Goal: Task Accomplishment & Management: Use online tool/utility

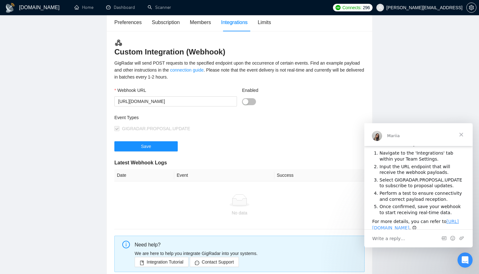
scroll to position [44, 0]
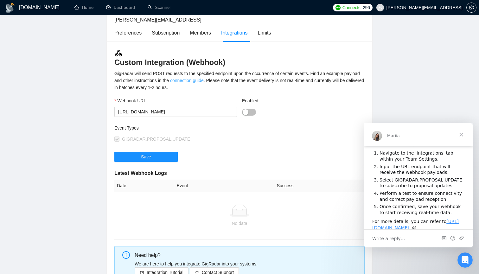
click at [204, 80] on link "connection guide" at bounding box center [187, 80] width 34 height 5
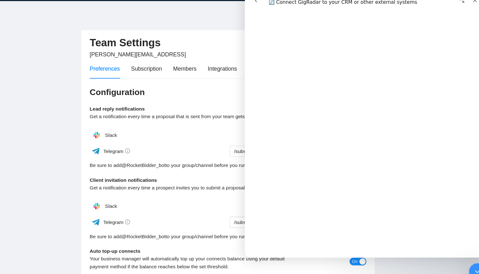
scroll to position [96, 0]
click at [51, 165] on main "Team Settings [PERSON_NAME][EMAIL_ADDRESS] Preferences Subscription Members Int…" at bounding box center [239, 192] width 459 height 334
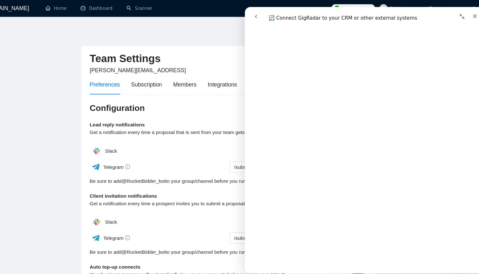
scroll to position [0, 0]
click at [152, 80] on div "Subscription" at bounding box center [166, 77] width 28 height 8
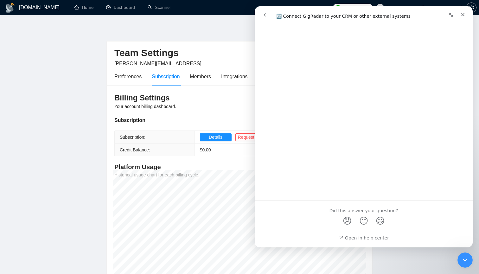
scroll to position [2528, 0]
click at [68, 201] on main "Team Settings [PERSON_NAME][EMAIL_ADDRESS] Preferences Subscription Members Int…" at bounding box center [239, 153] width 459 height 256
click at [464, 14] on icon "Close" at bounding box center [462, 14] width 3 height 3
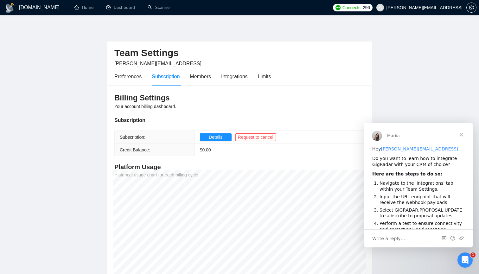
scroll to position [0, 0]
click at [248, 77] on div "Integrations" at bounding box center [234, 77] width 27 height 8
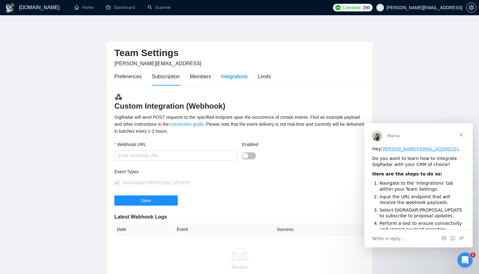
type input "[URL][DOMAIN_NAME]"
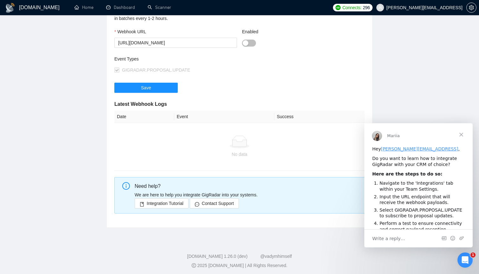
scroll to position [114, 0]
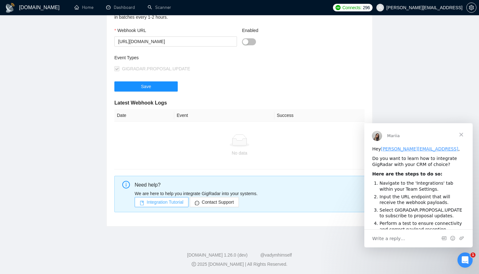
click at [179, 201] on span "Integration Tutorial" at bounding box center [165, 202] width 37 height 7
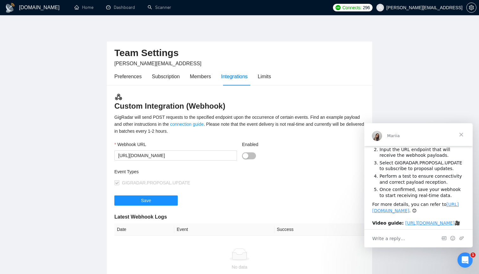
scroll to position [50, 0]
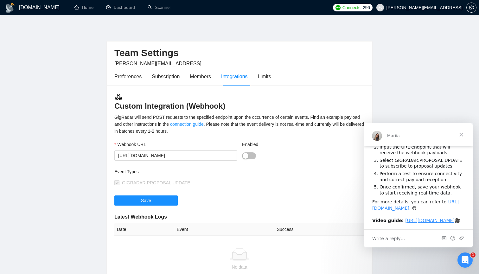
click at [394, 211] on link "[URL][DOMAIN_NAME]" at bounding box center [415, 204] width 86 height 11
click at [207, 158] on input "[URL][DOMAIN_NAME]" at bounding box center [175, 155] width 123 height 10
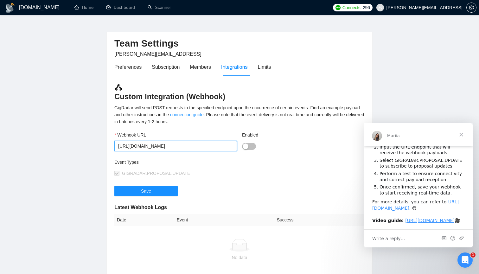
scroll to position [8, 0]
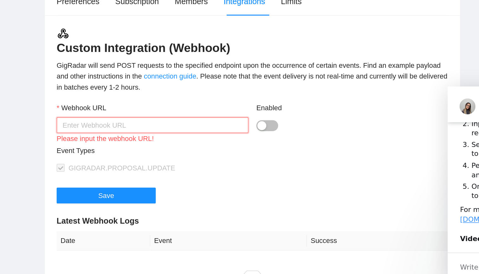
paste input "[URL][DOMAIN_NAME][DOMAIN_NAME]"
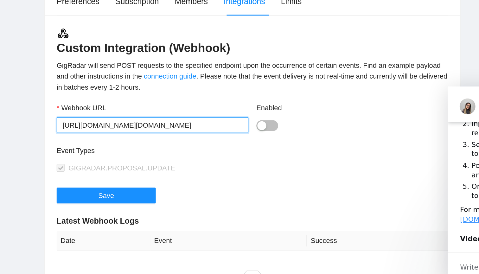
drag, startPoint x: 84, startPoint y: 80, endPoint x: 87, endPoint y: 79, distance: 3.2
click at [114, 143] on input "[URL][DOMAIN_NAME][DOMAIN_NAME]" at bounding box center [175, 148] width 123 height 10
type input "[URL][DOMAIN_NAME][DOMAIN_NAME]"
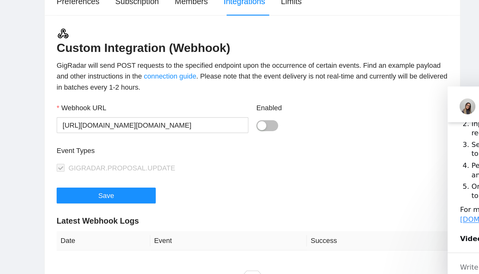
click at [144, 161] on div "Event Types" at bounding box center [176, 166] width 125 height 10
click at [242, 145] on button "Enabled" at bounding box center [249, 148] width 14 height 7
click at [168, 161] on div "Event Types GIGRADAR.PROPOSAL.UPDATE" at bounding box center [239, 174] width 250 height 27
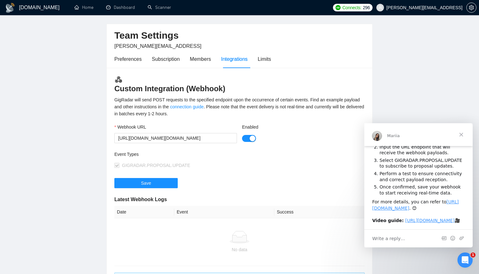
click at [256, 138] on div at bounding box center [303, 138] width 123 height 7
click at [251, 135] on button "Enabled" at bounding box center [249, 138] width 14 height 7
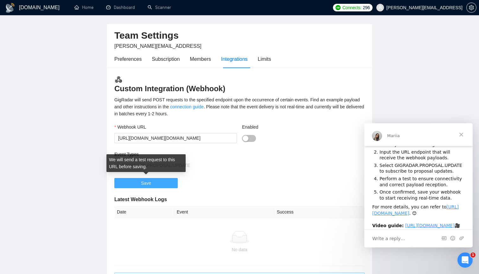
click at [167, 183] on button "Save" at bounding box center [145, 183] width 63 height 10
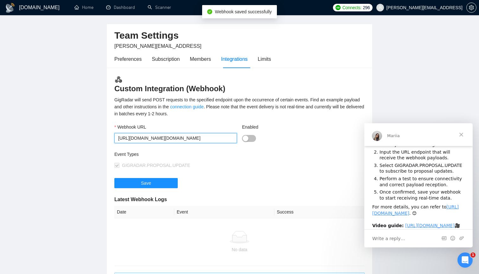
click at [211, 141] on input "[URL][DOMAIN_NAME][DOMAIN_NAME]" at bounding box center [175, 138] width 123 height 10
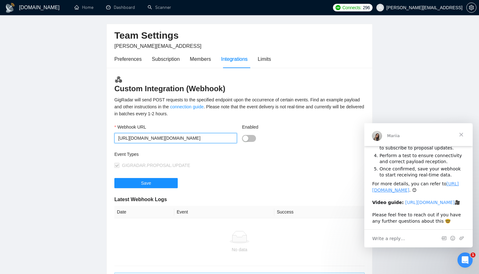
scroll to position [95, 0]
click at [284, 143] on div "Enabled" at bounding box center [303, 137] width 128 height 27
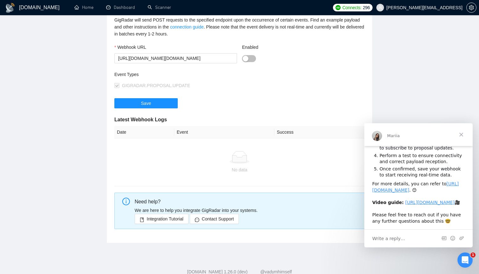
scroll to position [93, 0]
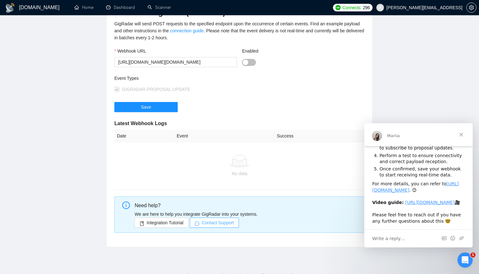
click at [238, 225] on button "Contact Support" at bounding box center [214, 223] width 49 height 10
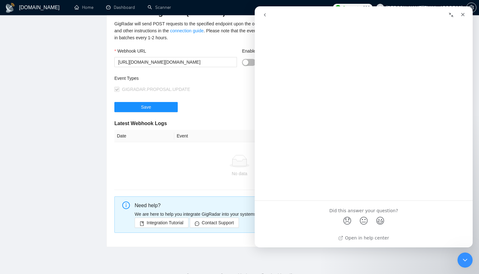
scroll to position [0, 0]
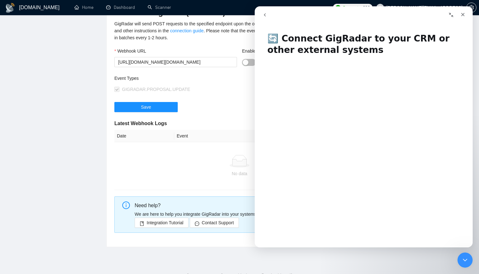
click at [223, 103] on div "Save" at bounding box center [239, 111] width 250 height 18
click at [246, 61] on div "button" at bounding box center [246, 63] width 6 height 6
click at [148, 108] on span "Save" at bounding box center [146, 107] width 10 height 7
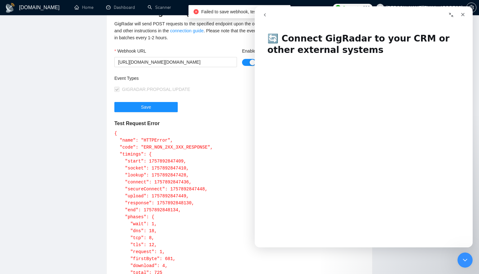
click at [454, 15] on button "Collapse window" at bounding box center [451, 15] width 12 height 12
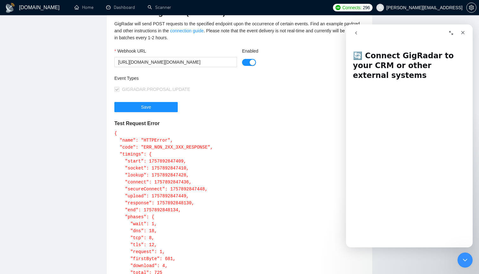
click at [281, 113] on div "Save" at bounding box center [239, 111] width 250 height 18
click at [197, 170] on pre "{ "name": "HTTPError", "code": "ERR_NON_2XX_3XX_RESPONSE", "timings": { "start"…" at bounding box center [239, 213] width 250 height 167
click at [94, 149] on main "Team Settings [PERSON_NAME][EMAIL_ADDRESS] Preferences Subscription Members Int…" at bounding box center [239, 187] width 459 height 510
drag, startPoint x: 462, startPoint y: 36, endPoint x: 808, endPoint y: 59, distance: 346.6
click at [462, 36] on div "Close" at bounding box center [462, 32] width 11 height 11
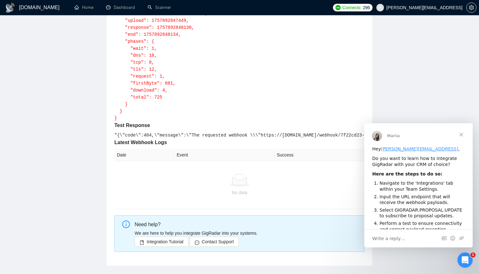
scroll to position [276, 0]
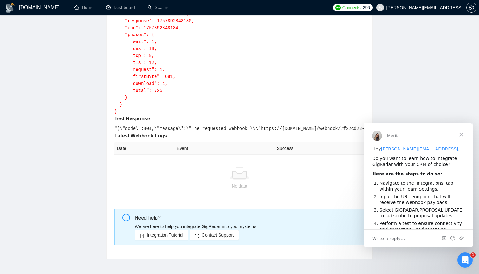
click at [463, 136] on span "Close" at bounding box center [461, 134] width 23 height 23
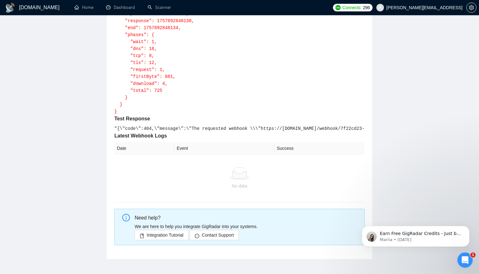
scroll to position [0, 0]
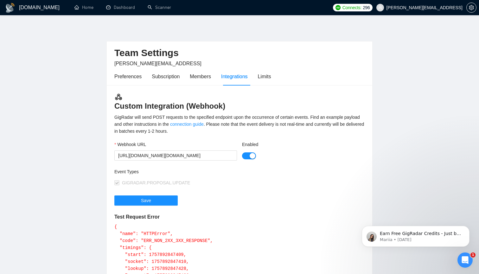
click at [224, 182] on div "GIGRADAR.PROPOSAL.UPDATE" at bounding box center [176, 182] width 125 height 7
click at [213, 155] on input "[URL][DOMAIN_NAME][DOMAIN_NAME]" at bounding box center [175, 155] width 123 height 10
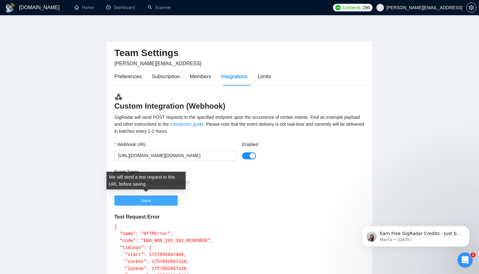
click at [165, 199] on button "Save" at bounding box center [145, 200] width 63 height 10
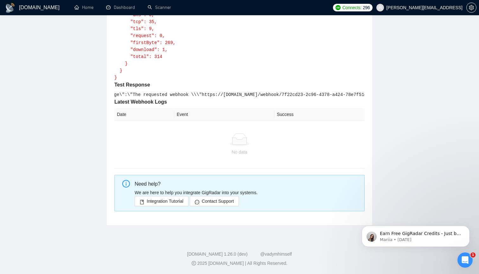
scroll to position [0, 71]
click at [192, 110] on th "Event" at bounding box center [224, 114] width 100 height 12
click at [219, 147] on div "No data" at bounding box center [239, 144] width 245 height 22
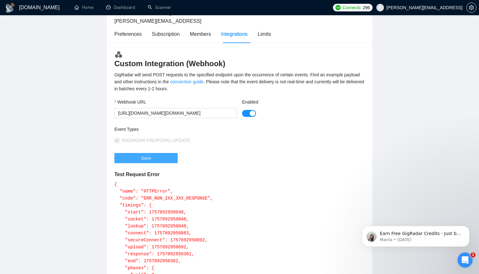
scroll to position [52, 0]
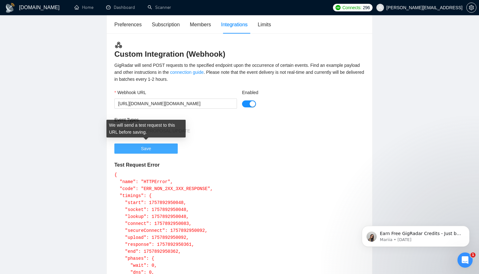
click at [163, 147] on button "Save" at bounding box center [145, 148] width 63 height 10
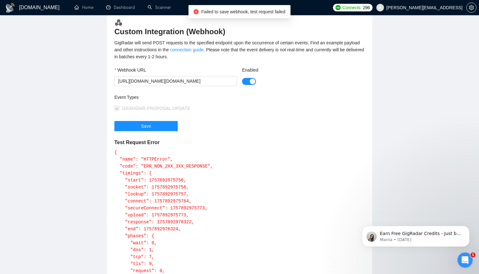
scroll to position [68, 0]
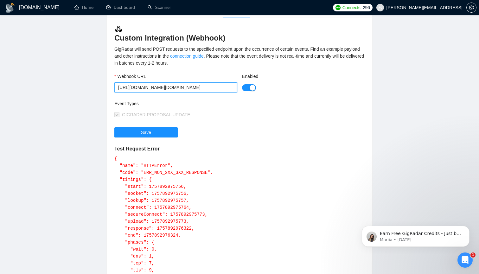
click at [206, 87] on input "[URL][DOMAIN_NAME][DOMAIN_NAME]" at bounding box center [175, 87] width 123 height 10
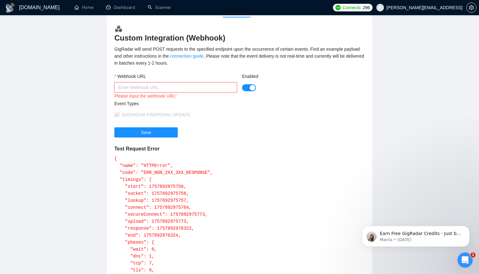
paste input "[URL][DOMAIN_NAME]"
type input "[URL][DOMAIN_NAME]"
click at [249, 137] on div "Save" at bounding box center [239, 136] width 250 height 18
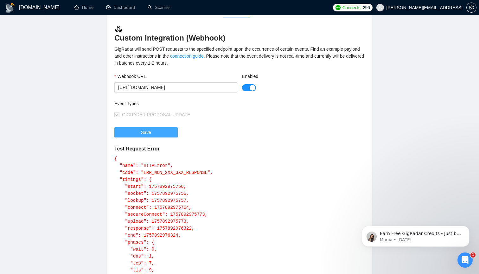
click at [168, 130] on button "Save" at bounding box center [145, 132] width 63 height 10
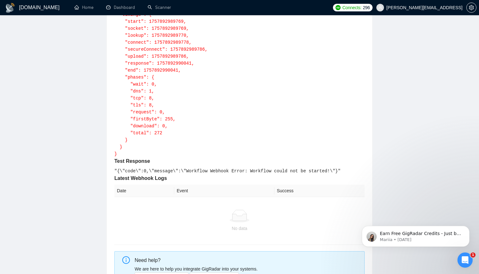
scroll to position [233, 0]
click at [270, 172] on code ""{\"code\":0,\"message\":\"Workflow Webhook Error: Workflow could not be starte…" at bounding box center [227, 170] width 226 height 5
click at [277, 172] on code ""{\"code\":0,\"message\":\"Workflow Webhook Error: Workflow could not be starte…" at bounding box center [227, 170] width 226 height 5
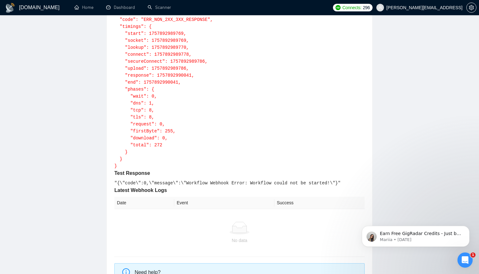
scroll to position [220, 0]
click at [276, 179] on form "Webhook URL [URL][DOMAIN_NAME] Enabled Event Types GIGRADAR.PROPOSAL.UPDATE Sav…" at bounding box center [239, 54] width 250 height 267
click at [286, 179] on form "Webhook URL [URL][DOMAIN_NAME] Enabled Event Types GIGRADAR.PROPOSAL.UPDATE Sav…" at bounding box center [239, 54] width 250 height 267
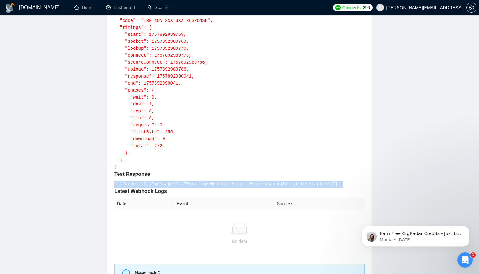
click at [286, 179] on form "Webhook URL [URL][DOMAIN_NAME] Enabled Event Types GIGRADAR.PROPOSAL.UPDATE Sav…" at bounding box center [239, 54] width 250 height 267
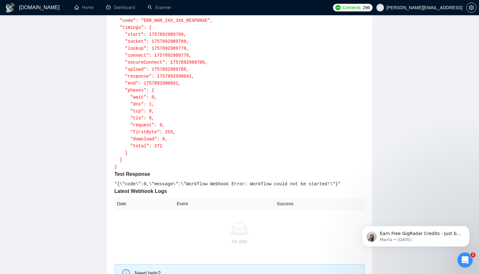
click at [312, 166] on pre "{ "name": "HTTPError", "code": "ERR_NON_2XX_3XX_RESPONSE", "timings": { "start"…" at bounding box center [239, 86] width 250 height 167
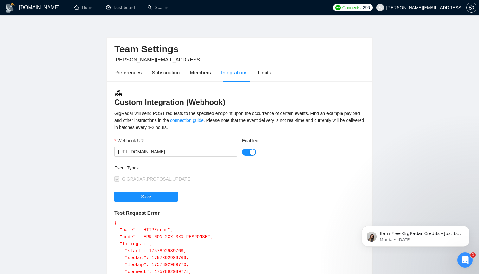
scroll to position [23, 0]
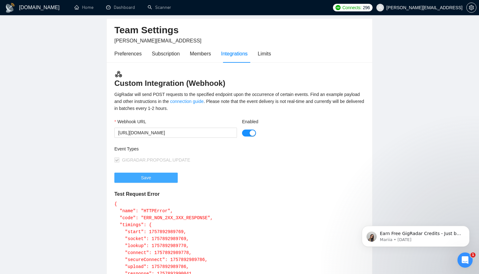
click at [161, 175] on button "Save" at bounding box center [145, 178] width 63 height 10
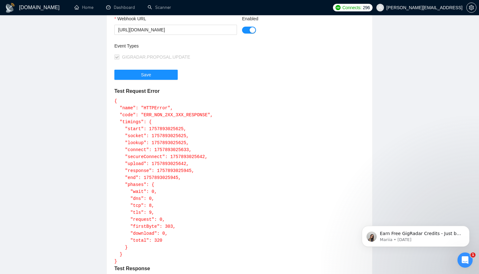
scroll to position [51, 0]
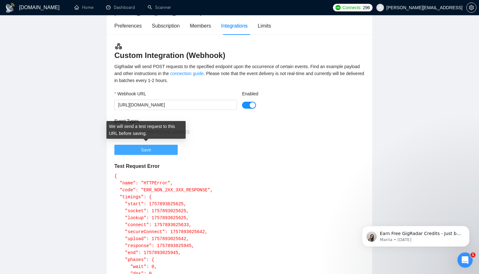
click at [161, 150] on button "Save" at bounding box center [145, 150] width 63 height 10
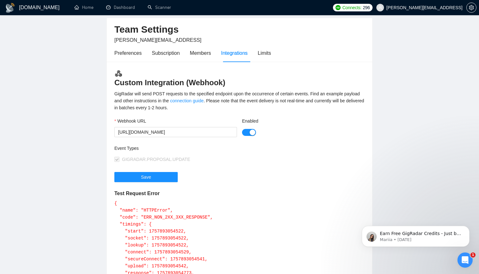
scroll to position [31, 0]
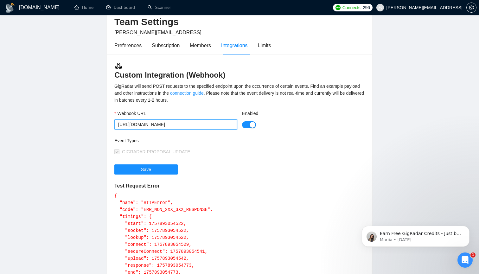
click at [176, 125] on input "[URL][DOMAIN_NAME]" at bounding box center [175, 124] width 123 height 10
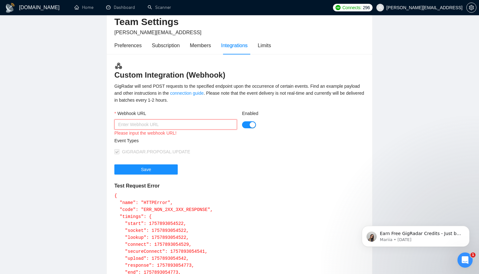
paste input "[URL][DOMAIN_NAME]"
type input "[URL][DOMAIN_NAME]"
click at [164, 171] on button "Save" at bounding box center [145, 169] width 63 height 10
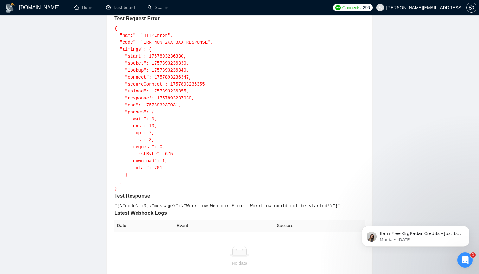
scroll to position [211, 0]
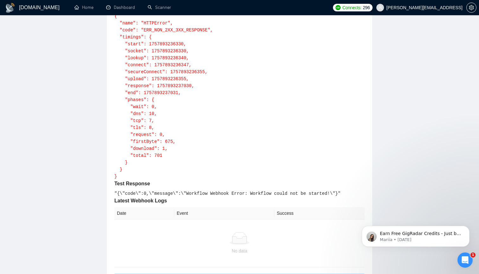
click at [247, 191] on code ""{\"code\":0,\"message\":\"Workflow Webhook Error: Workflow could not be starte…" at bounding box center [227, 193] width 226 height 5
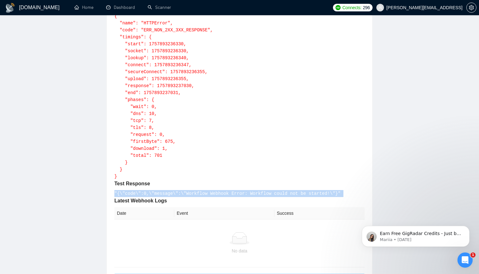
click at [247, 191] on code ""{\"code\":0,\"message\":\"Workflow Webhook Error: Workflow could not be starte…" at bounding box center [227, 193] width 226 height 5
copy code ""{\"code\":0,\"message\":\"Workflow Webhook Error: Workflow could not be starte…"
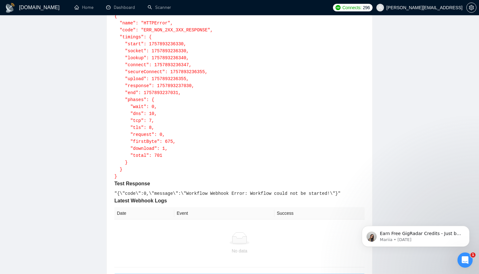
click at [241, 109] on pre "{ "name": "HTTPError", "code": "ERR_NON_2XX_3XX_RESPONSE", "timings": { "start"…" at bounding box center [239, 96] width 250 height 167
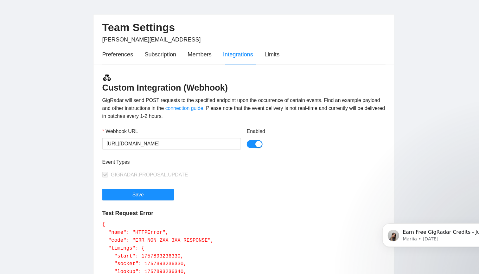
scroll to position [4, 0]
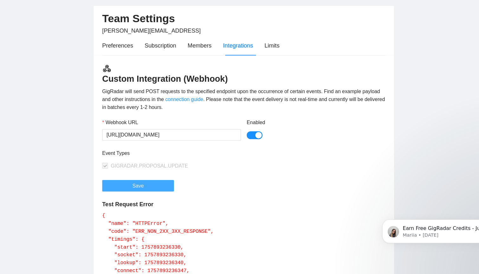
click at [137, 191] on button "Save" at bounding box center [145, 196] width 63 height 10
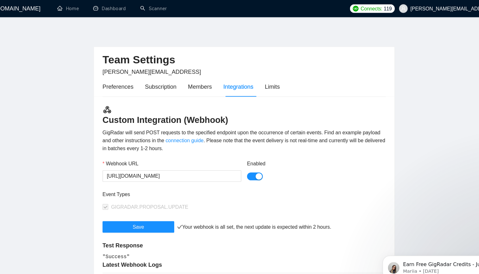
scroll to position [0, 0]
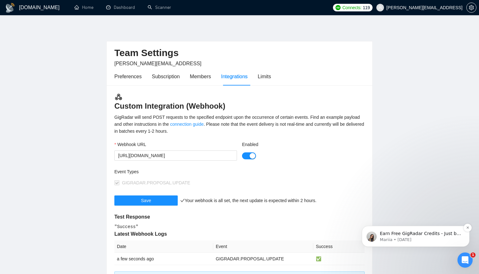
click at [405, 238] on p "Mariia • [DATE]" at bounding box center [421, 240] width 82 height 6
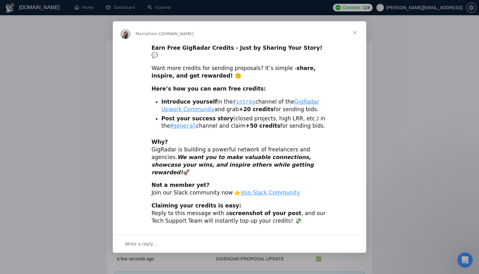
click at [405, 67] on div "Intercom messenger" at bounding box center [239, 137] width 479 height 274
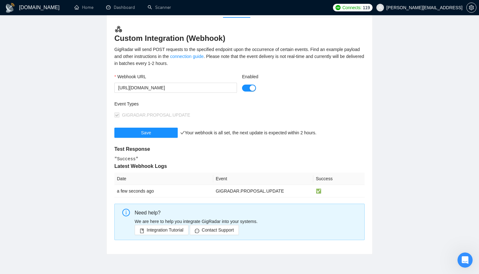
scroll to position [65, 0]
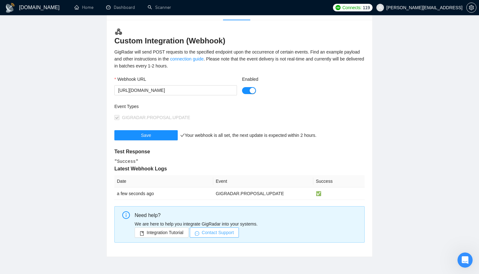
click at [229, 234] on span "Contact Support" at bounding box center [218, 232] width 32 height 7
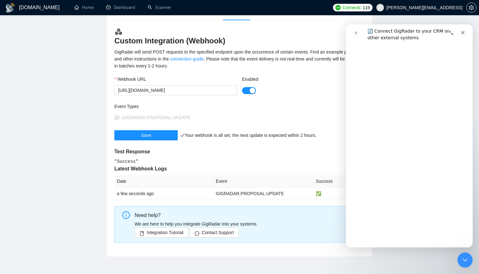
scroll to position [278, 0]
click at [311, 102] on div "Enabled" at bounding box center [303, 89] width 128 height 27
click at [178, 233] on span "Integration Tutorial" at bounding box center [165, 232] width 37 height 7
